Goal: Task Accomplishment & Management: Complete application form

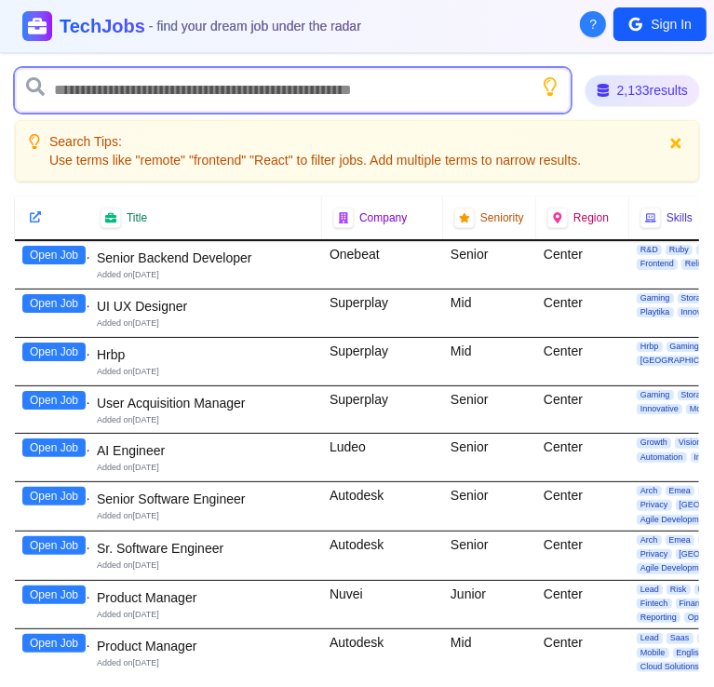
click at [138, 98] on input "text" at bounding box center [292, 90] width 555 height 45
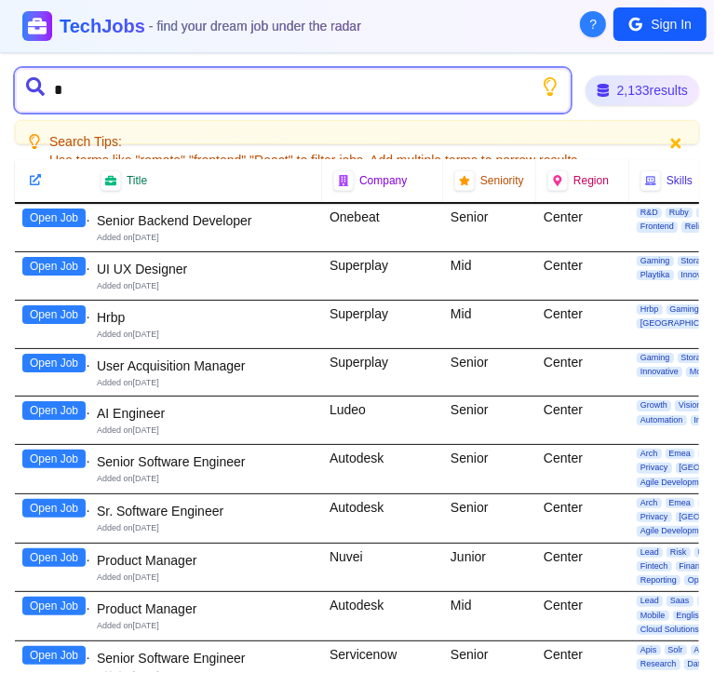
type input "**"
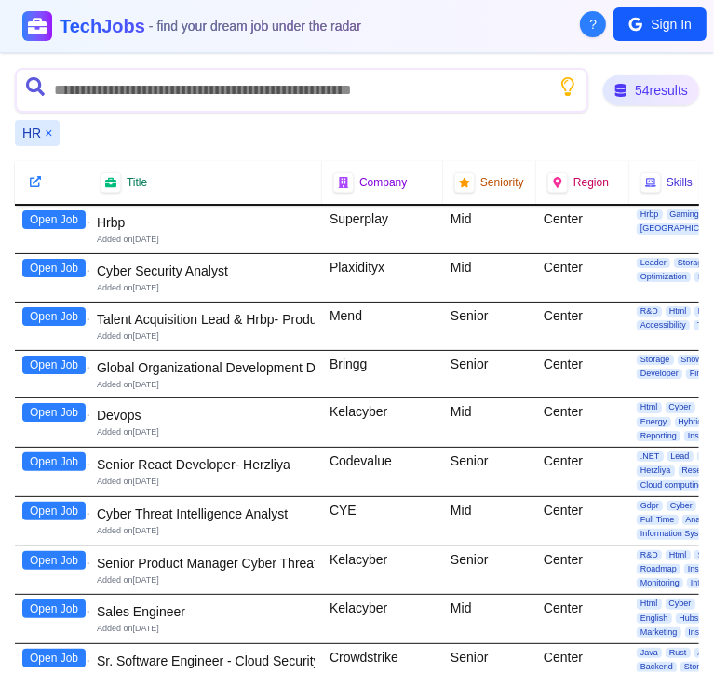
click at [63, 221] on button "Open Job" at bounding box center [53, 219] width 63 height 19
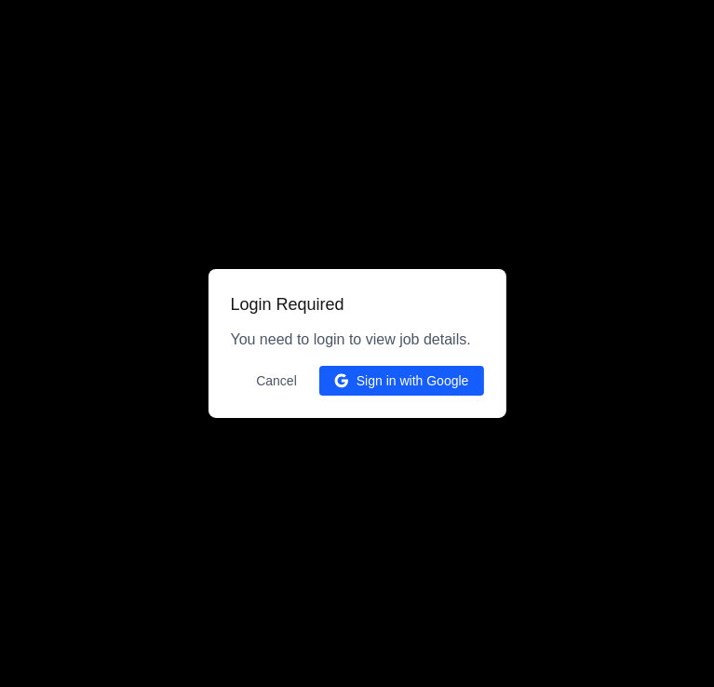
click at [367, 370] on button "Sign in with Google" at bounding box center [401, 381] width 165 height 30
click at [368, 381] on button "Sign in with Google" at bounding box center [401, 381] width 165 height 30
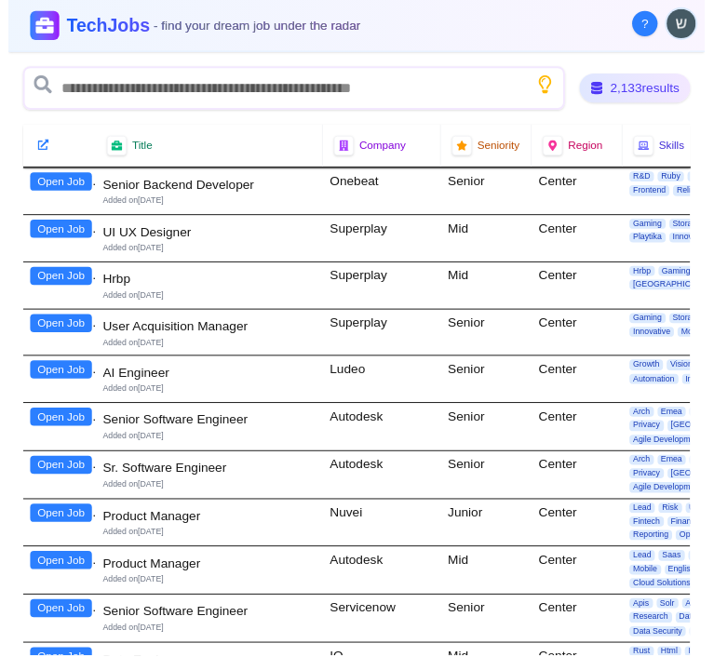
scroll to position [465, 0]
